Goal: Information Seeking & Learning: Learn about a topic

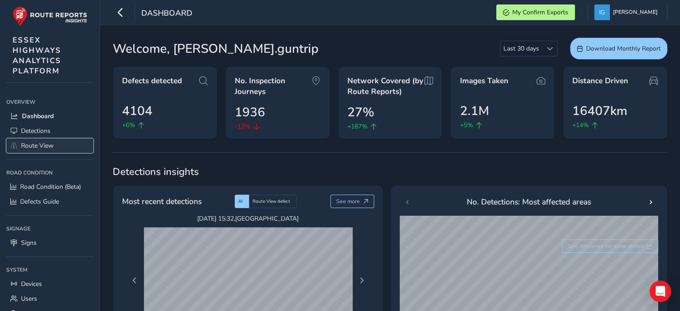
drag, startPoint x: 0, startPoint y: 0, endPoint x: 36, endPoint y: 142, distance: 146.7
click at [36, 142] on span "Route View" at bounding box center [37, 145] width 33 height 8
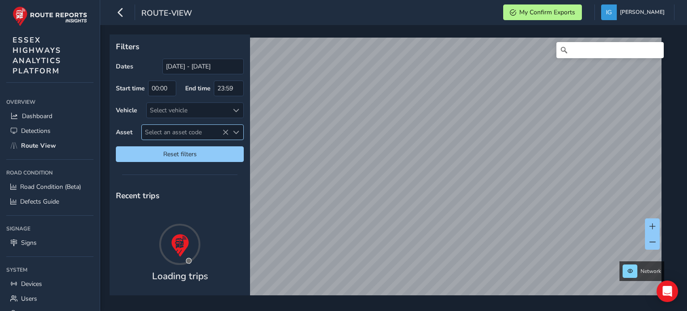
click at [236, 129] on span "Select an asset code" at bounding box center [236, 132] width 6 height 6
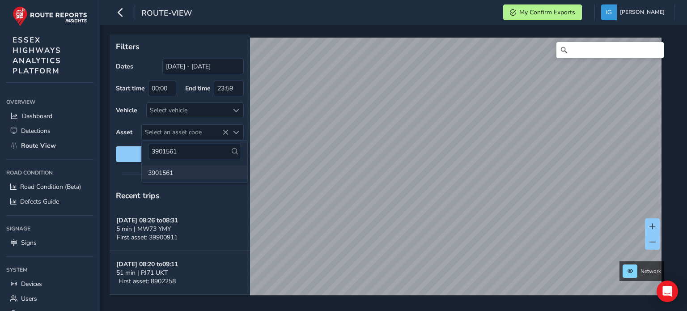
type input "3901561"
click at [162, 170] on li "3901561" at bounding box center [195, 172] width 106 height 13
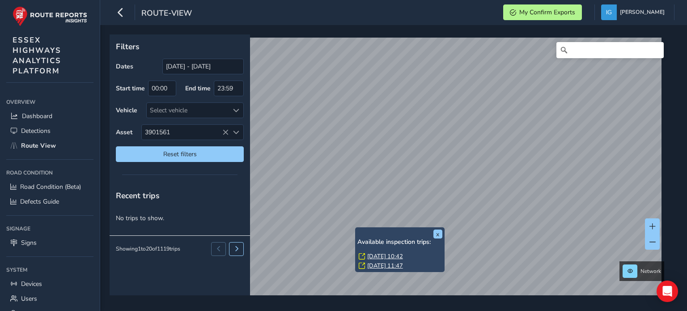
click at [379, 255] on link "[DATE] 10:42" at bounding box center [385, 256] width 36 height 8
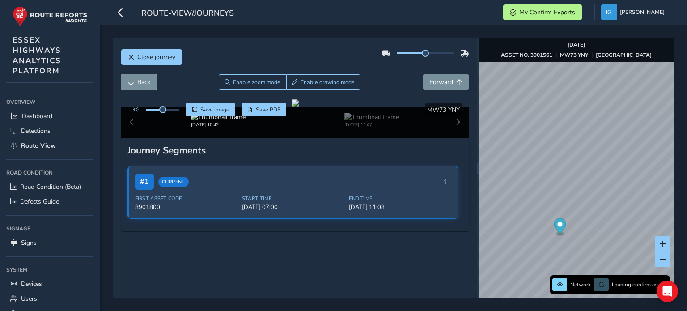
click at [144, 81] on span "Back" at bounding box center [143, 82] width 13 height 8
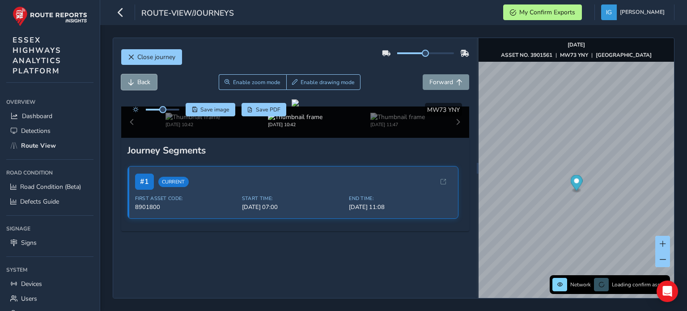
click at [144, 81] on span "Back" at bounding box center [143, 82] width 13 height 8
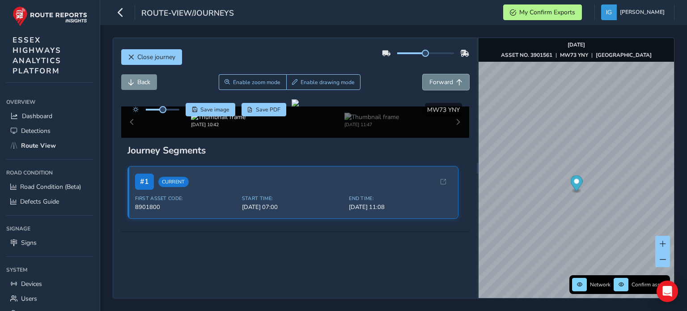
click at [439, 82] on span "Forward" at bounding box center [441, 82] width 24 height 8
click at [132, 83] on span "Back" at bounding box center [131, 82] width 6 height 6
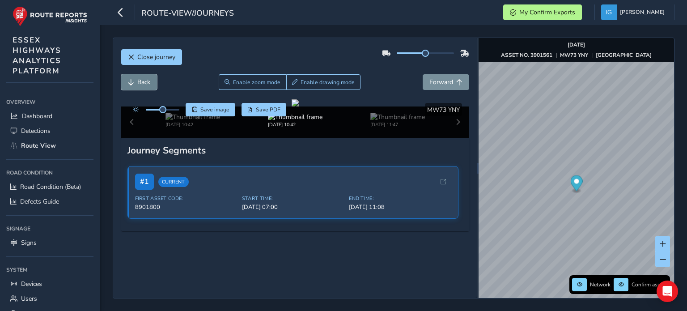
click at [132, 83] on span "Back" at bounding box center [131, 82] width 6 height 6
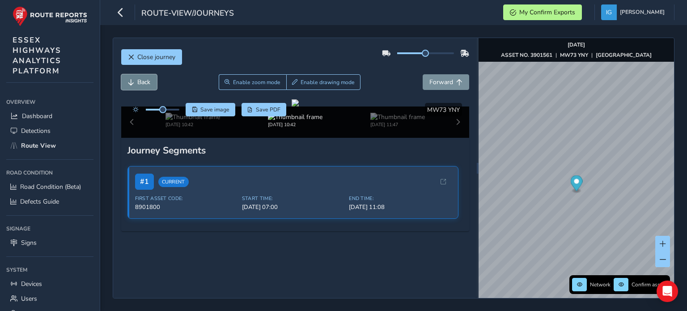
click at [132, 83] on span "Back" at bounding box center [131, 82] width 6 height 6
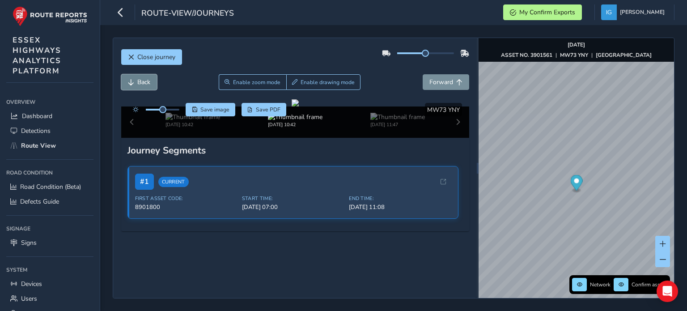
click at [132, 83] on span "Back" at bounding box center [131, 82] width 6 height 6
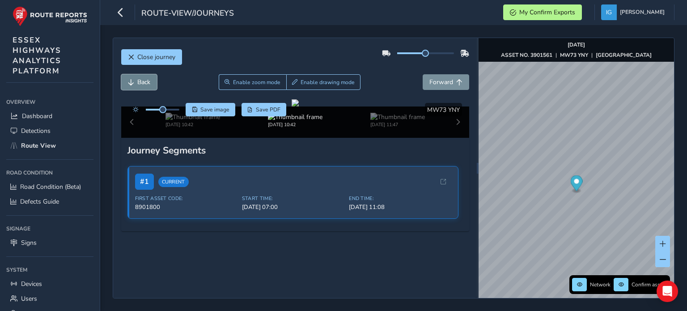
click at [132, 83] on span "Back" at bounding box center [131, 82] width 6 height 6
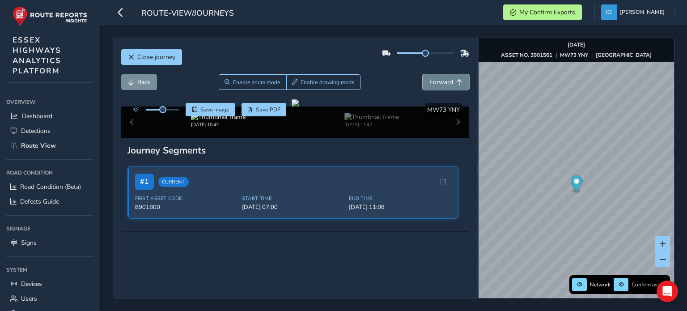
click at [436, 84] on span "Forward" at bounding box center [441, 82] width 24 height 8
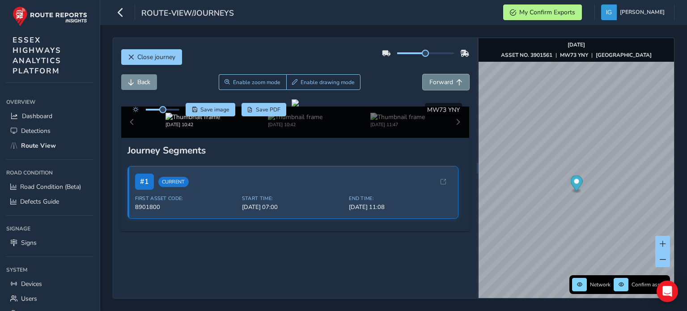
click at [436, 84] on span "Forward" at bounding box center [441, 82] width 24 height 8
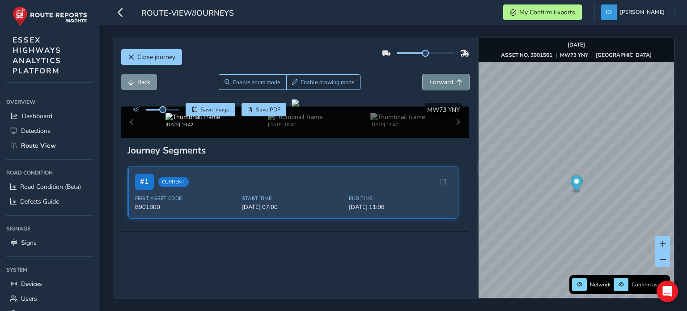
click at [436, 84] on span "Forward" at bounding box center [441, 82] width 24 height 8
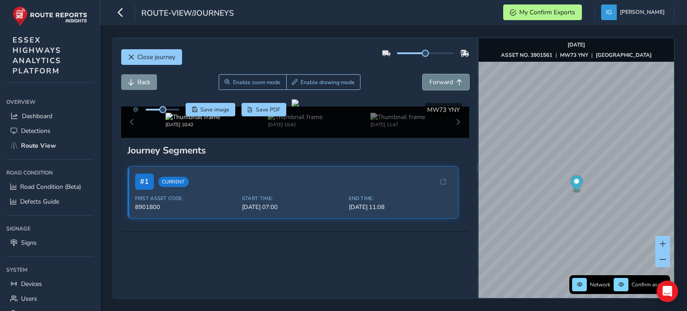
click at [436, 84] on span "Forward" at bounding box center [441, 82] width 24 height 8
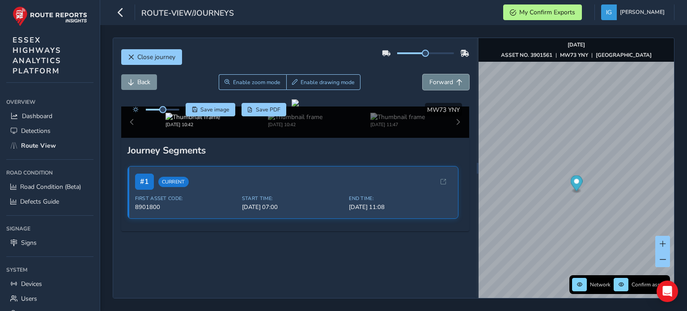
click at [436, 84] on span "Forward" at bounding box center [441, 82] width 24 height 8
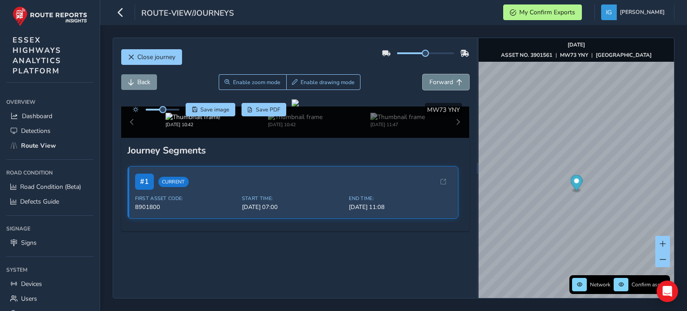
click at [436, 84] on span "Forward" at bounding box center [441, 82] width 24 height 8
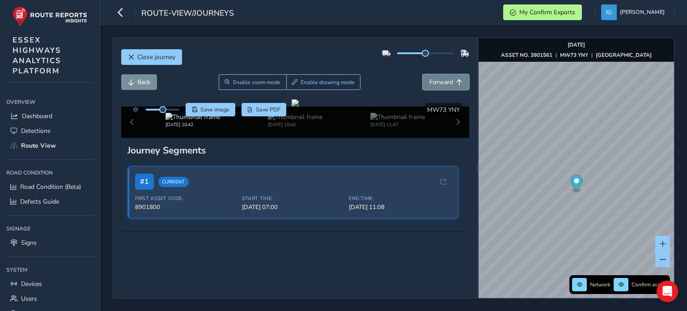
click at [436, 84] on span "Forward" at bounding box center [441, 82] width 24 height 8
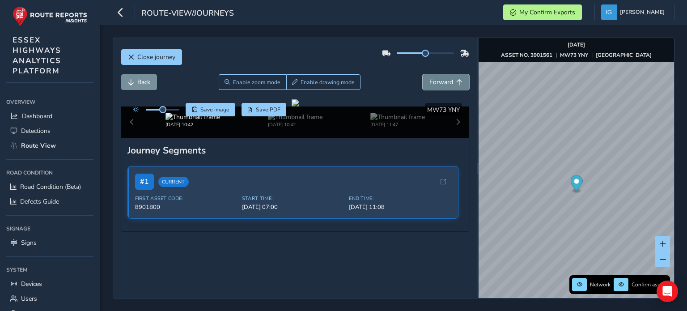
click at [436, 84] on span "Forward" at bounding box center [441, 82] width 24 height 8
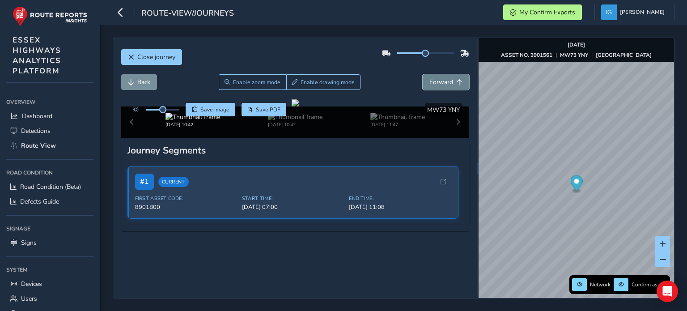
click at [436, 84] on span "Forward" at bounding box center [441, 82] width 24 height 8
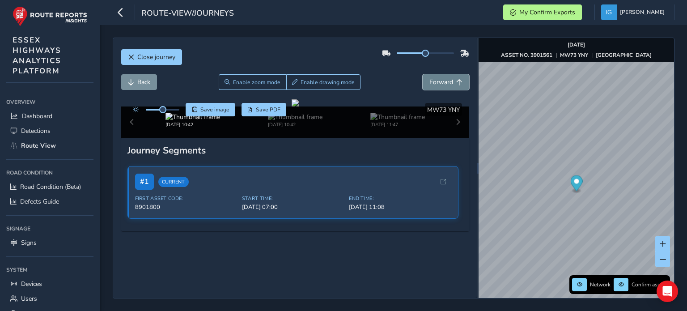
click at [436, 84] on span "Forward" at bounding box center [441, 82] width 24 height 8
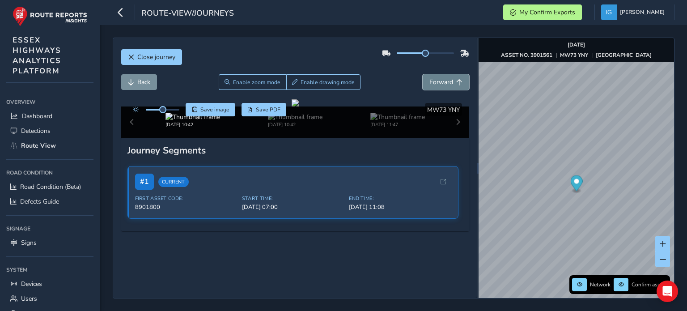
click at [436, 84] on span "Forward" at bounding box center [441, 82] width 24 height 8
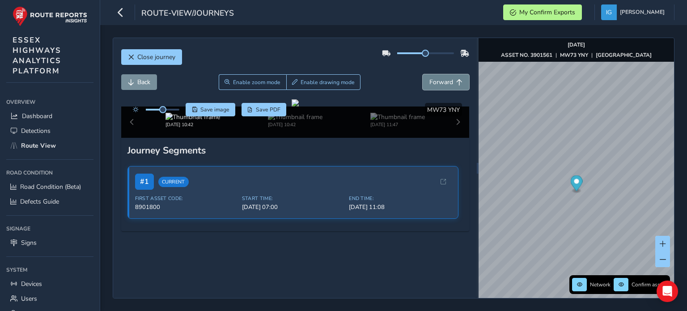
click at [436, 84] on span "Forward" at bounding box center [441, 82] width 24 height 8
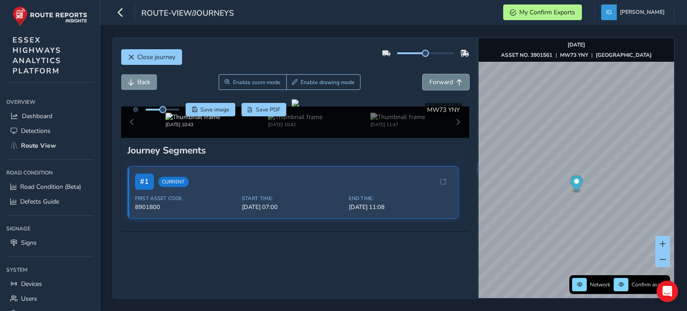
click at [436, 84] on span "Forward" at bounding box center [441, 82] width 24 height 8
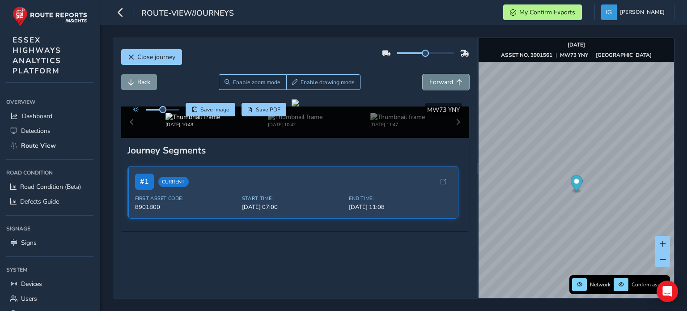
click at [436, 84] on span "Forward" at bounding box center [441, 82] width 24 height 8
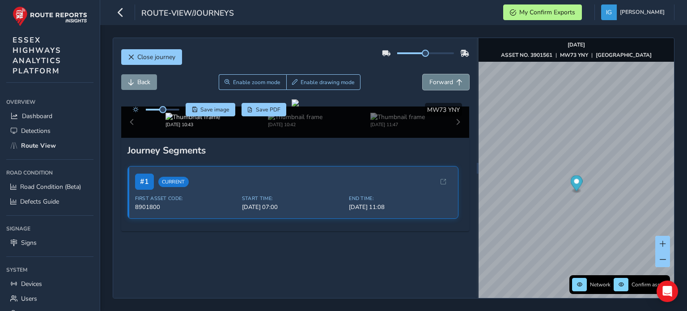
click at [436, 84] on span "Forward" at bounding box center [441, 82] width 24 height 8
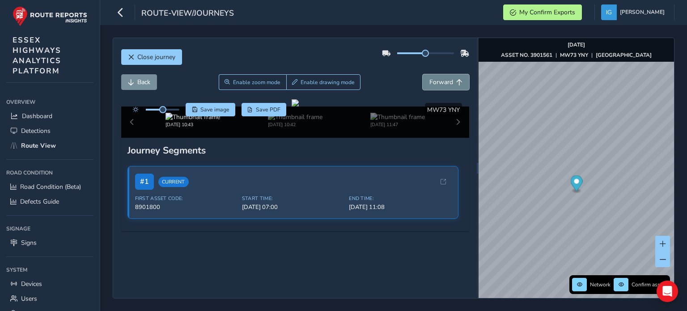
click at [436, 84] on span "Forward" at bounding box center [441, 82] width 24 height 8
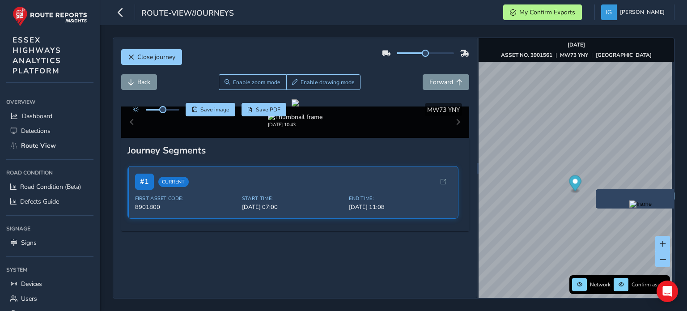
click at [629, 208] on img "Preview frame" at bounding box center [640, 203] width 22 height 7
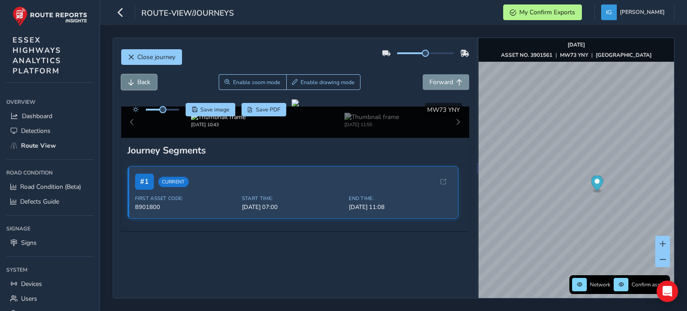
click at [132, 84] on span "Back" at bounding box center [131, 82] width 6 height 6
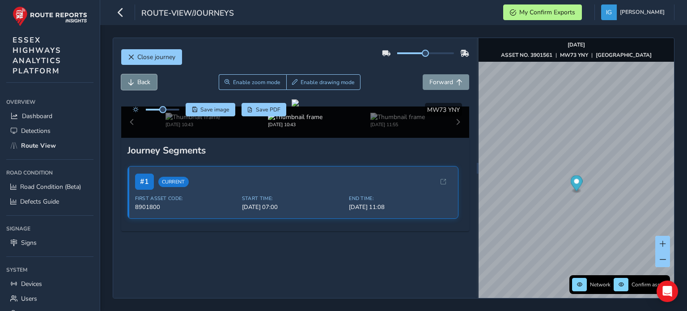
click at [136, 84] on button "Back" at bounding box center [139, 82] width 36 height 16
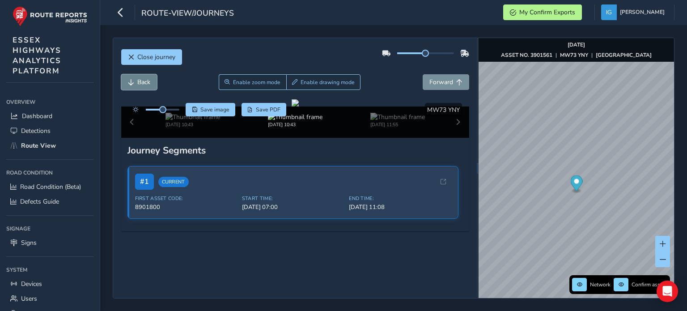
click at [136, 84] on button "Back" at bounding box center [139, 82] width 36 height 16
click at [437, 81] on span "Forward" at bounding box center [441, 82] width 24 height 8
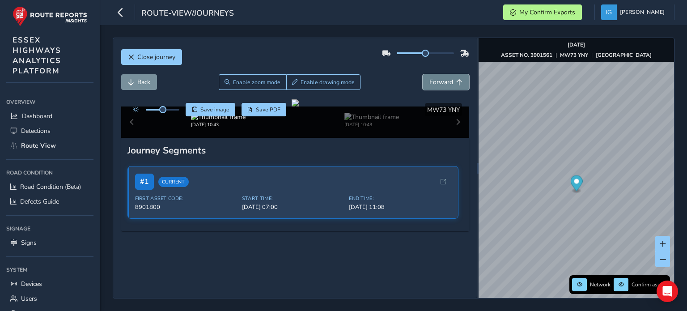
click at [437, 81] on span "Forward" at bounding box center [441, 82] width 24 height 8
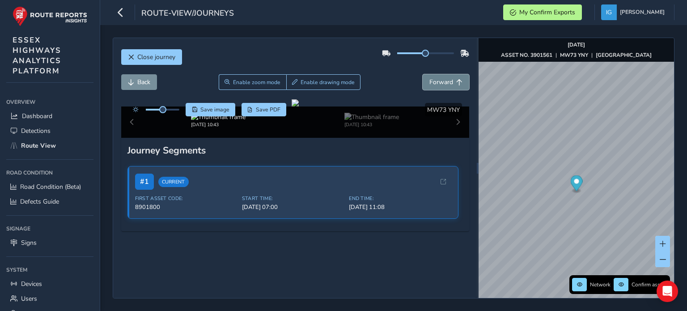
click at [437, 81] on span "Forward" at bounding box center [441, 82] width 24 height 8
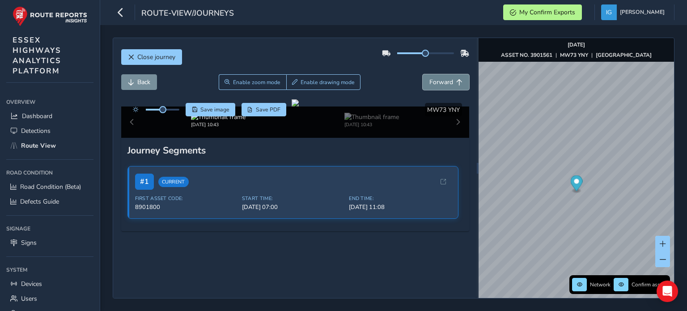
click at [437, 81] on span "Forward" at bounding box center [441, 82] width 24 height 8
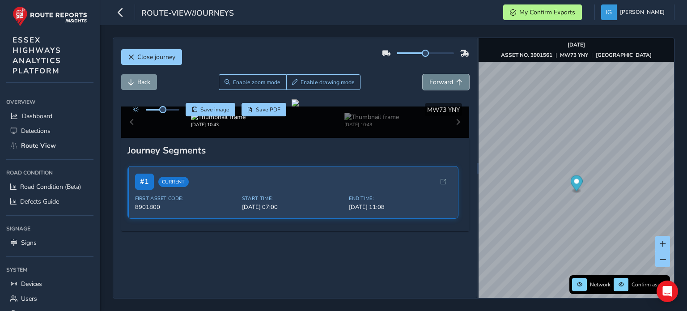
click at [437, 81] on span "Forward" at bounding box center [441, 82] width 24 height 8
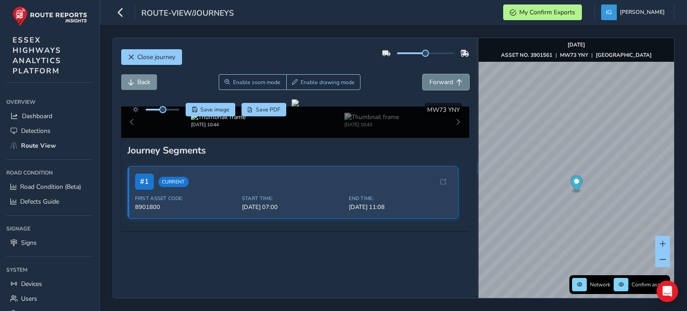
click at [437, 81] on span "Forward" at bounding box center [441, 82] width 24 height 8
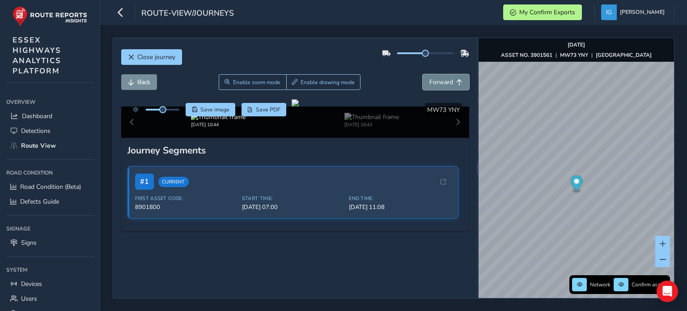
click at [437, 81] on span "Forward" at bounding box center [441, 82] width 24 height 8
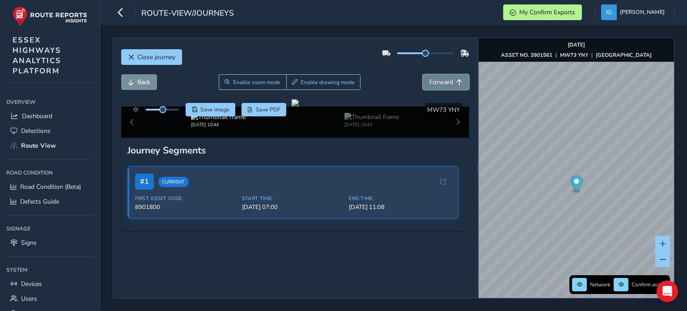
click at [437, 81] on span "Forward" at bounding box center [441, 82] width 24 height 8
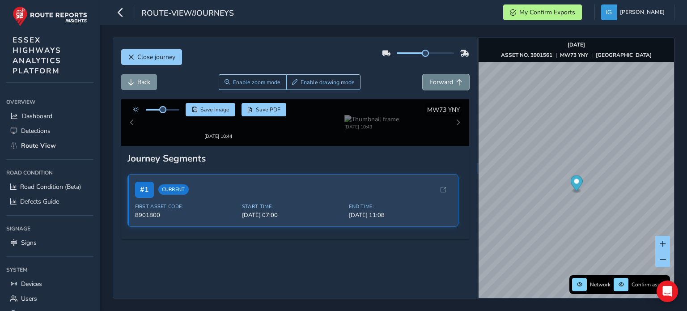
click at [437, 81] on span "Forward" at bounding box center [441, 82] width 24 height 8
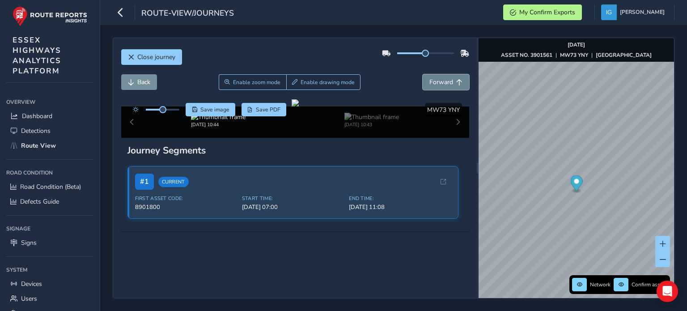
click at [437, 81] on span "Forward" at bounding box center [441, 82] width 24 height 8
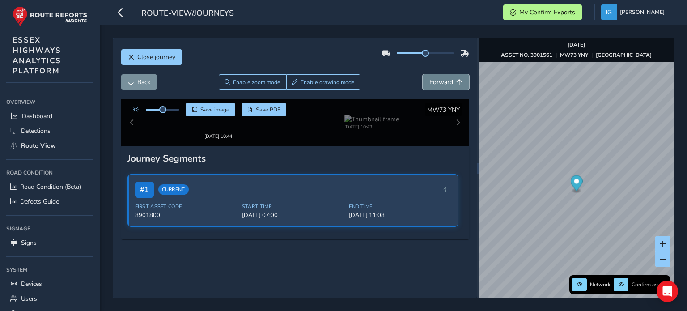
click at [437, 81] on span "Forward" at bounding box center [441, 82] width 24 height 8
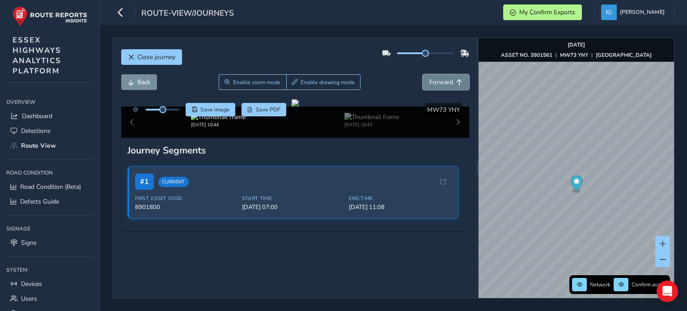
click at [437, 81] on span "Forward" at bounding box center [441, 82] width 24 height 8
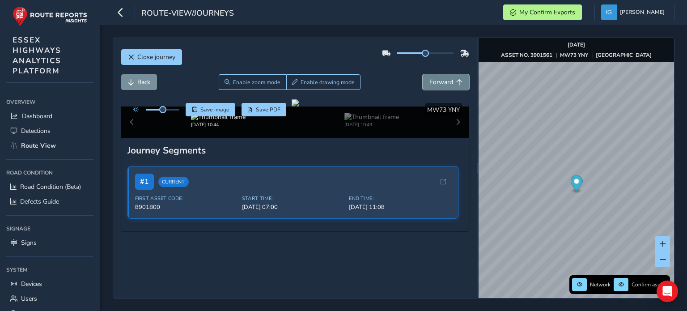
click at [437, 81] on span "Forward" at bounding box center [441, 82] width 24 height 8
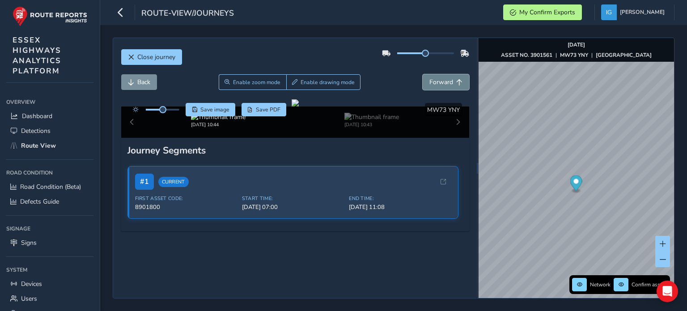
click at [437, 81] on span "Forward" at bounding box center [441, 82] width 24 height 8
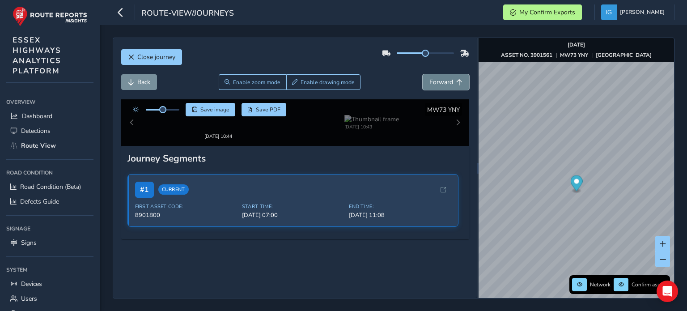
click at [437, 81] on span "Forward" at bounding box center [441, 82] width 24 height 8
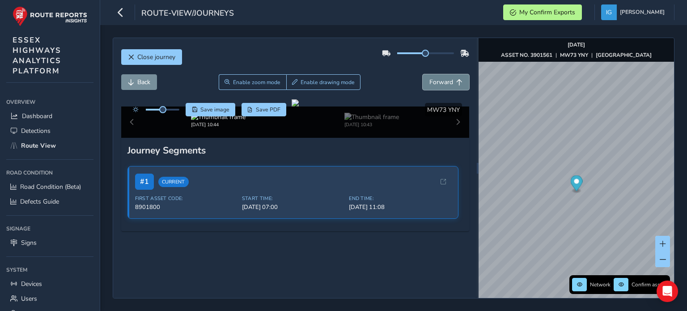
click at [437, 81] on span "Forward" at bounding box center [441, 82] width 24 height 8
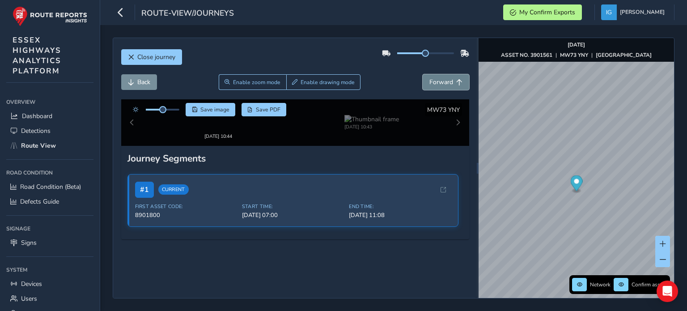
click at [437, 81] on span "Forward" at bounding box center [441, 82] width 24 height 8
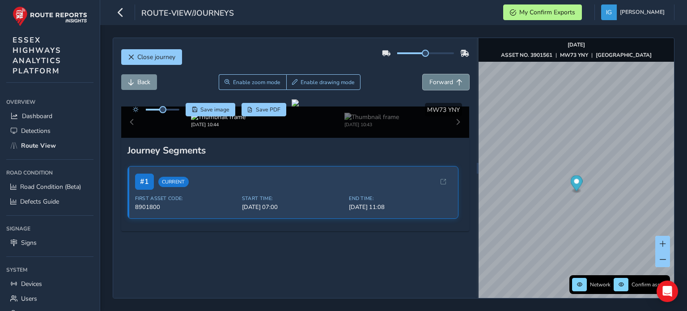
click at [437, 81] on span "Forward" at bounding box center [441, 82] width 24 height 8
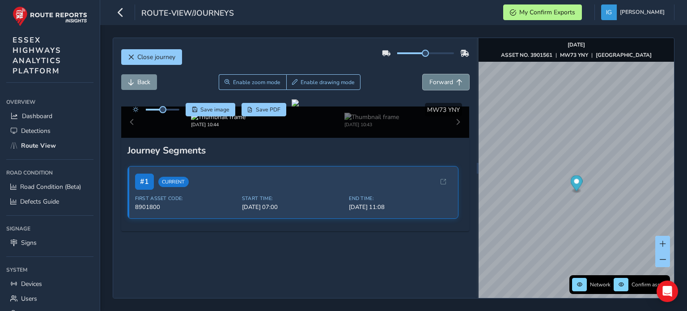
click at [437, 81] on span "Forward" at bounding box center [441, 82] width 24 height 8
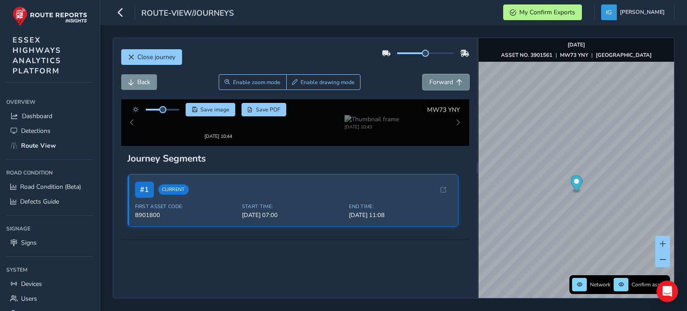
click at [437, 81] on span "Forward" at bounding box center [441, 82] width 24 height 8
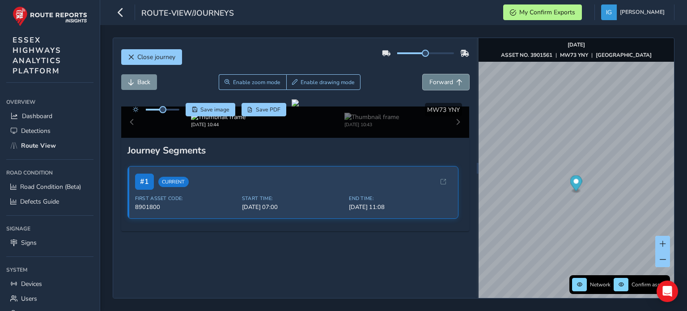
click at [437, 81] on span "Forward" at bounding box center [441, 82] width 24 height 8
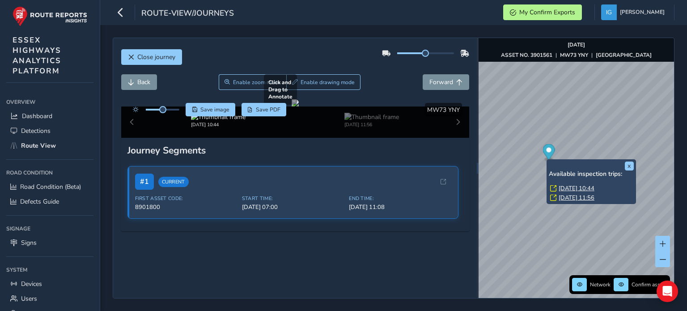
scroll to position [134, 0]
click at [40, 143] on span "Route View" at bounding box center [38, 145] width 35 height 8
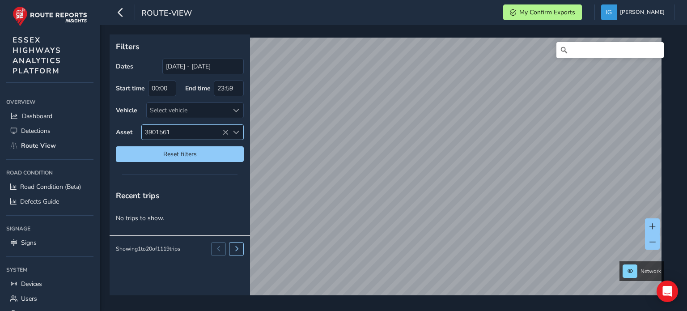
click at [236, 131] on span "Select an asset code" at bounding box center [236, 132] width 6 height 6
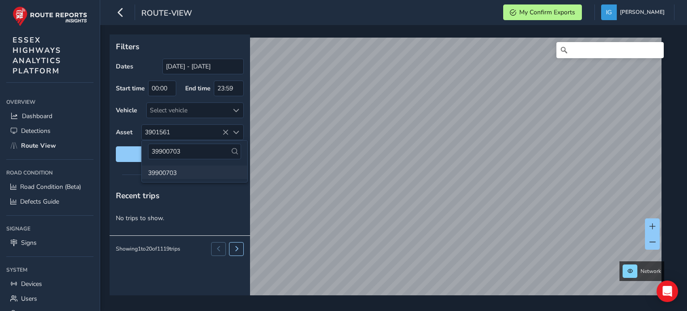
type input "39900703"
click at [170, 173] on li "39900703" at bounding box center [195, 172] width 106 height 13
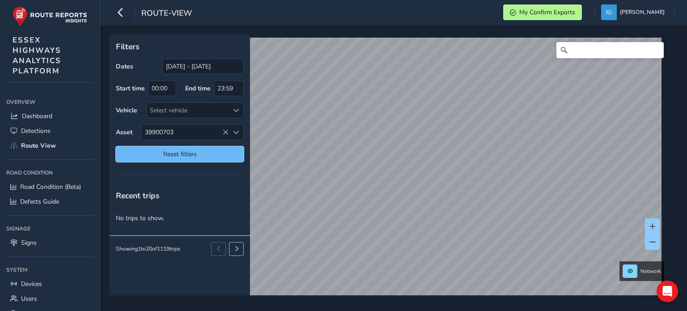
click at [221, 153] on span "Reset filters" at bounding box center [180, 154] width 115 height 8
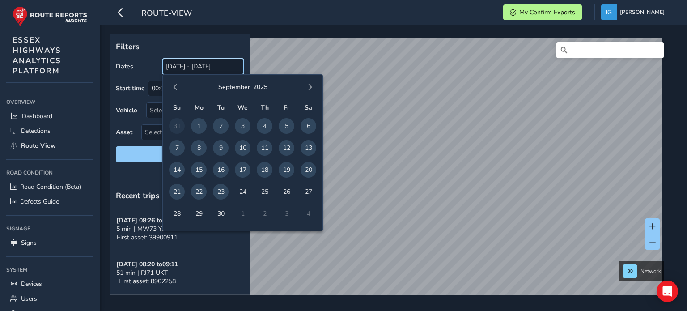
click at [210, 66] on input "[DATE] - [DATE]" at bounding box center [202, 67] width 81 height 16
click at [175, 87] on span "button" at bounding box center [175, 87] width 6 height 6
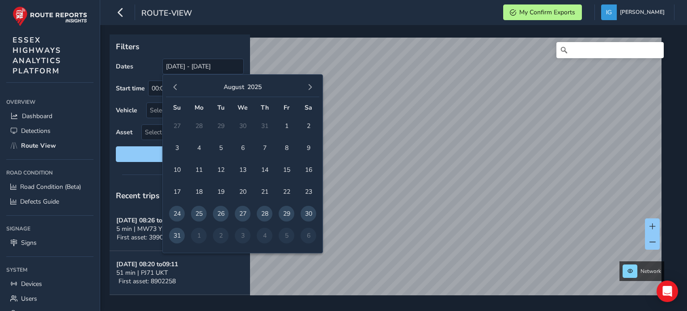
click at [175, 87] on span "button" at bounding box center [175, 87] width 6 height 6
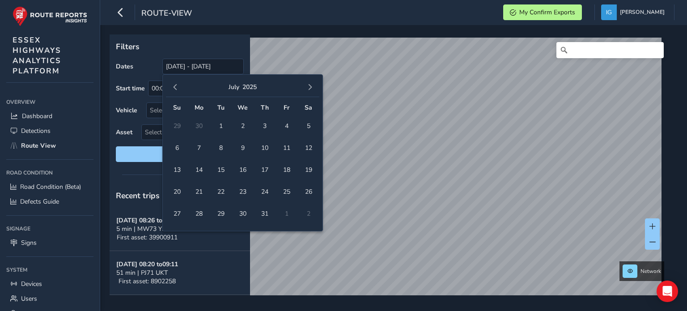
click at [175, 87] on span "button" at bounding box center [175, 87] width 6 height 6
click at [175, 126] on span "1" at bounding box center [177, 126] width 16 height 16
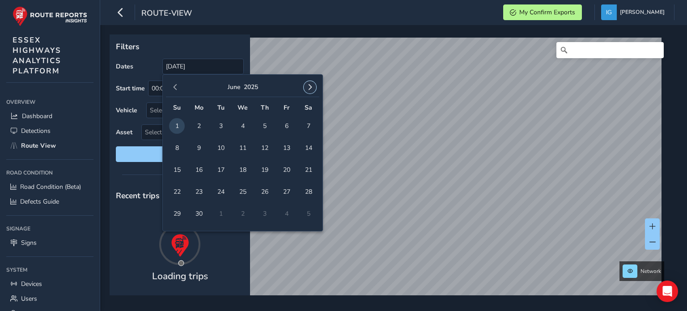
click at [311, 85] on span "button" at bounding box center [310, 87] width 6 height 6
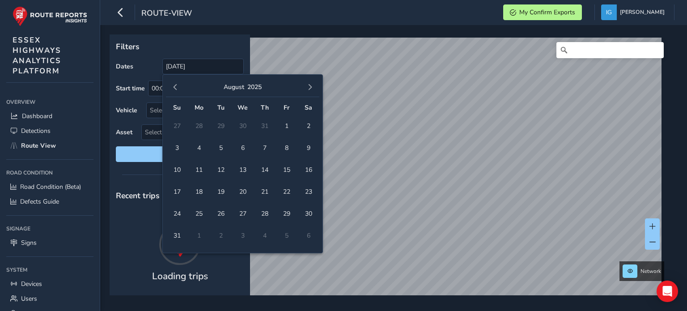
click at [311, 85] on span "button" at bounding box center [310, 87] width 6 height 6
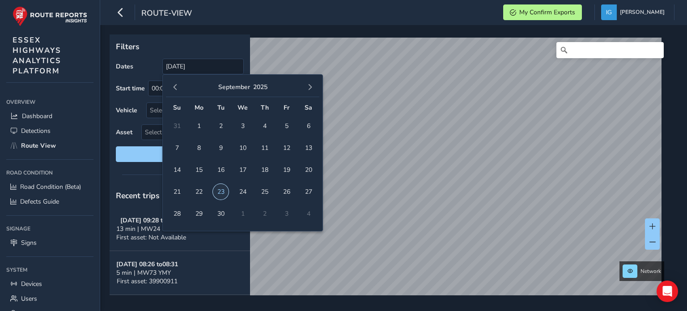
click at [219, 192] on span "23" at bounding box center [221, 192] width 16 height 16
type input "[DATE] - [DATE]"
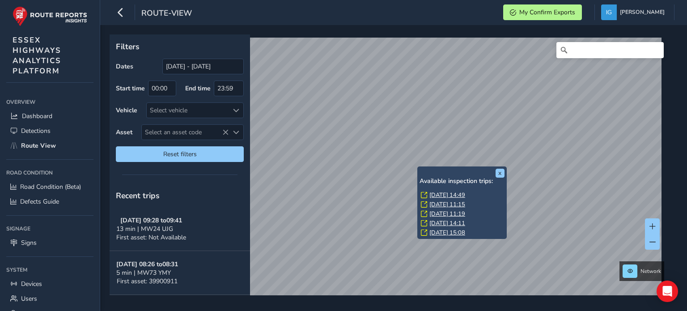
click at [435, 191] on link "[DATE] 14:49" at bounding box center [447, 195] width 36 height 8
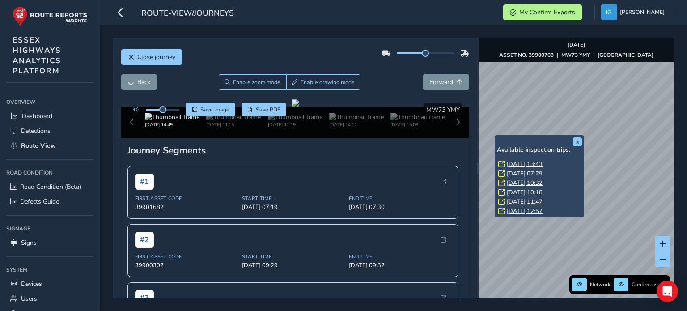
click at [515, 164] on link "[DATE] 13:43" at bounding box center [525, 164] width 36 height 8
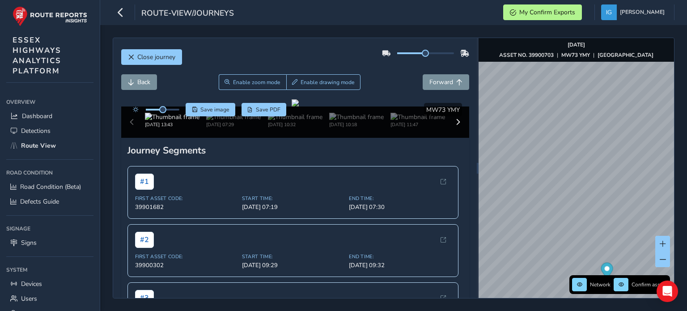
click at [601, 307] on div "Close journey Back Enable zoom mode Enable drawing mode Forward Click and Drag …" at bounding box center [393, 168] width 587 height 286
